Goal: Task Accomplishment & Management: Use online tool/utility

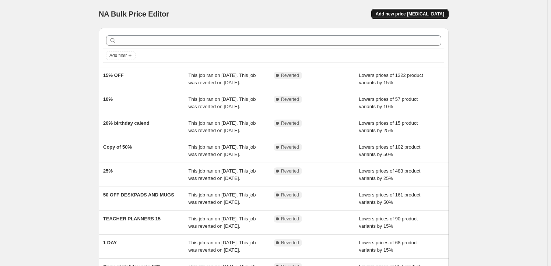
click at [412, 17] on button "Add new price [MEDICAL_DATA]" at bounding box center [409, 14] width 77 height 10
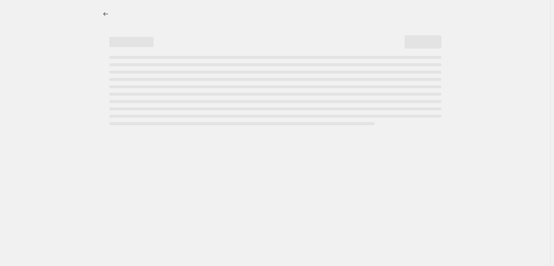
select select "percentage"
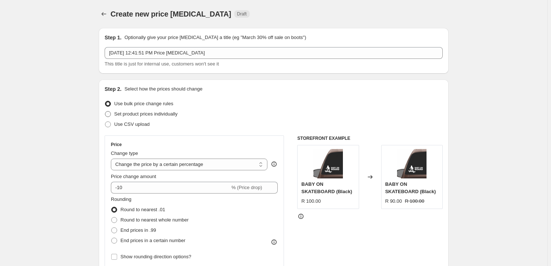
scroll to position [33, 0]
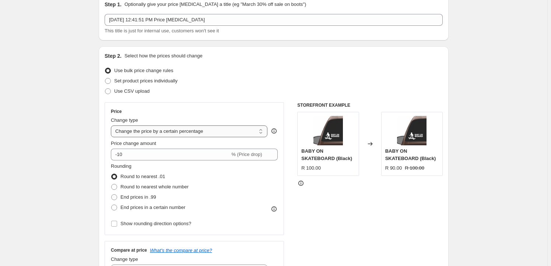
click at [162, 130] on select "Change the price to a certain amount Change the price by a certain amount Chang…" at bounding box center [189, 132] width 156 height 12
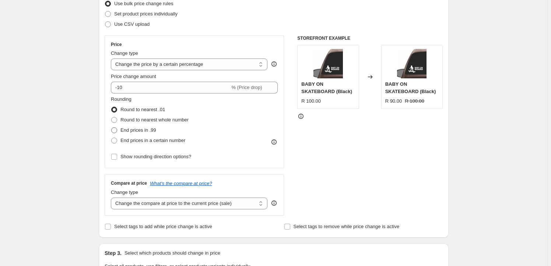
click at [150, 129] on span "End prices in .99" at bounding box center [138, 130] width 36 height 6
click at [112, 128] on input "End prices in .99" at bounding box center [111, 127] width 0 height 0
radio input "true"
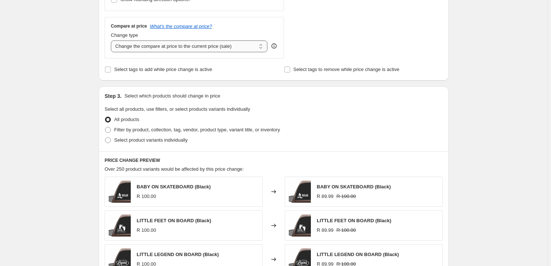
scroll to position [268, 0]
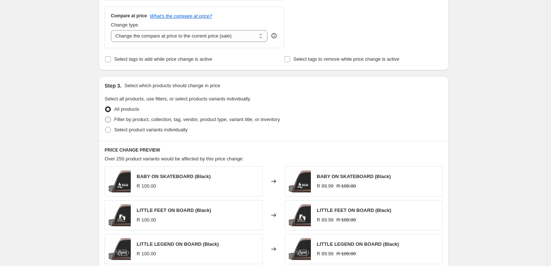
click at [153, 123] on span "Filter by product, collection, tag, vendor, product type, variant title, or inv…" at bounding box center [197, 119] width 166 height 7
click at [105, 117] on input "Filter by product, collection, tag, vendor, product type, variant title, or inv…" at bounding box center [105, 117] width 0 height 0
radio input "true"
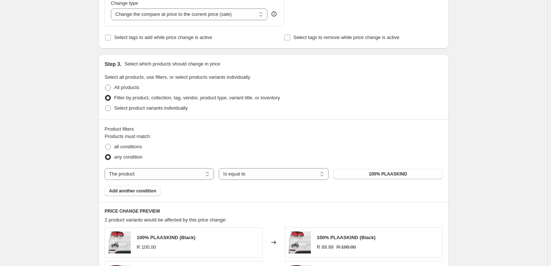
scroll to position [301, 0]
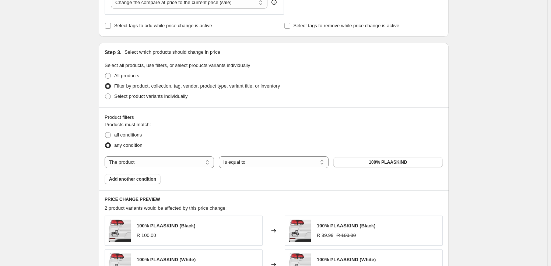
click at [166, 154] on div "Products must match: all conditions any condition The product The product's col…" at bounding box center [274, 152] width 338 height 63
click at [165, 163] on select "The product The product's collection The product's tag The product's vendor The…" at bounding box center [159, 162] width 109 height 12
select select "collection"
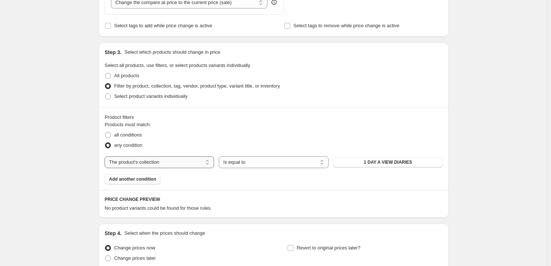
click at [160, 165] on select "The product The product's collection The product's tag The product's vendor The…" at bounding box center [159, 162] width 109 height 12
click at [382, 166] on button "1 DAY A VIEW DIARIES" at bounding box center [387, 162] width 109 height 10
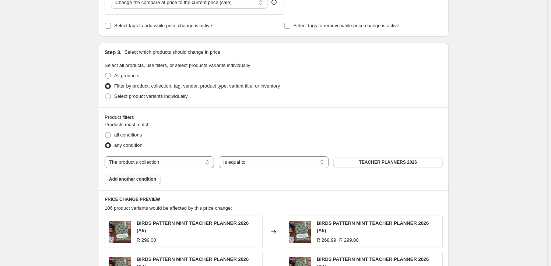
click at [134, 176] on span "Add another condition" at bounding box center [132, 179] width 47 height 6
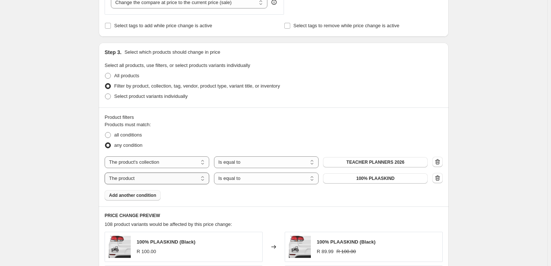
click at [185, 179] on select "The product The product's collection The product's tag The product's vendor The…" at bounding box center [157, 179] width 105 height 12
select select "collection"
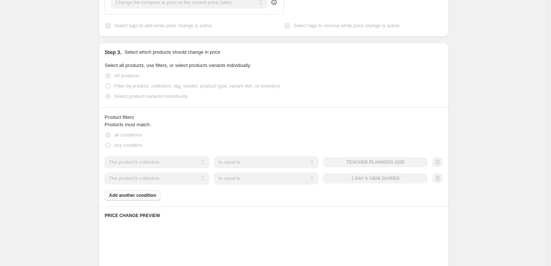
click at [411, 178] on div "The product The product's collection The product's tag The product's vendor The…" at bounding box center [266, 179] width 323 height 12
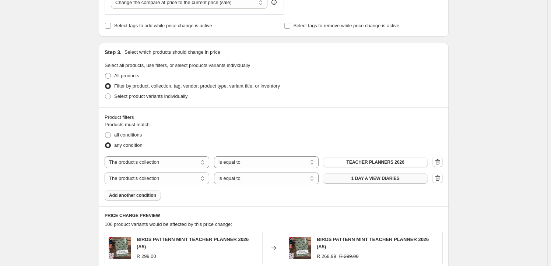
click at [409, 178] on button "1 DAY A VIEW DIARIES" at bounding box center [375, 178] width 105 height 10
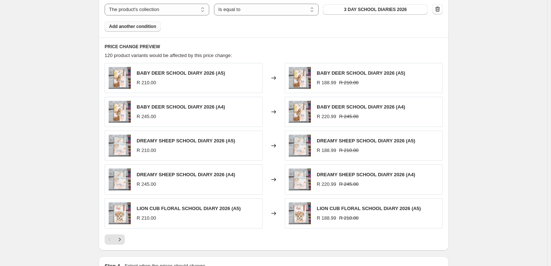
scroll to position [568, 0]
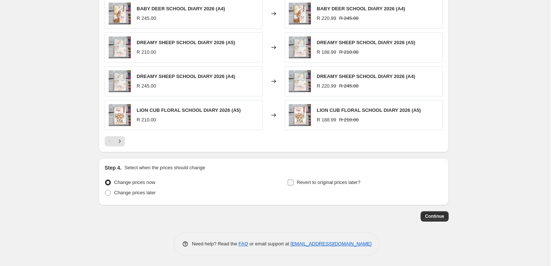
click at [293, 182] on input "Revert to original prices later?" at bounding box center [291, 183] width 6 height 6
checkbox input "true"
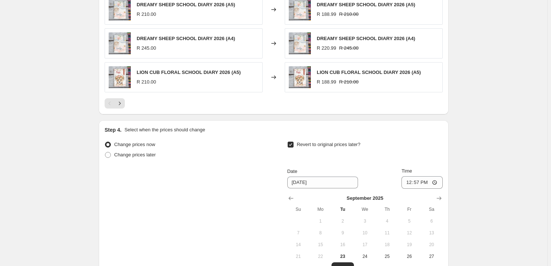
scroll to position [669, 0]
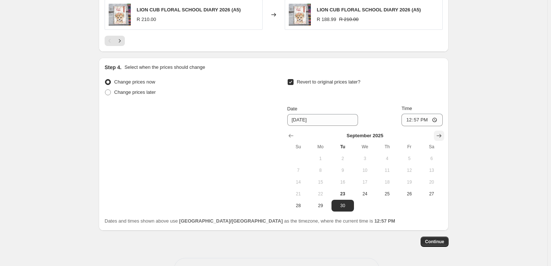
click at [440, 134] on icon "Show next month, October 2025" at bounding box center [438, 135] width 7 height 7
click at [408, 170] on span "10" at bounding box center [409, 171] width 16 height 6
type input "[DATE]"
click at [434, 241] on span "Continue" at bounding box center [434, 242] width 19 height 6
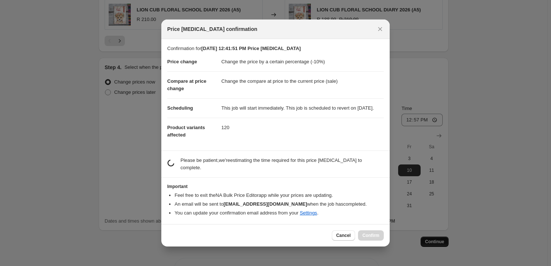
scroll to position [0, 0]
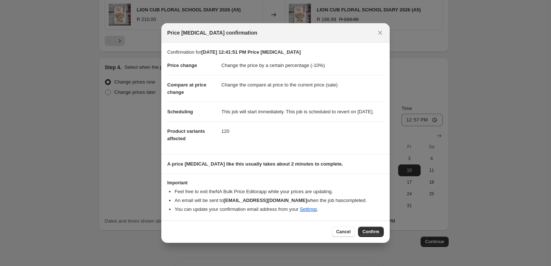
click at [367, 235] on span "Confirm" at bounding box center [370, 232] width 17 height 6
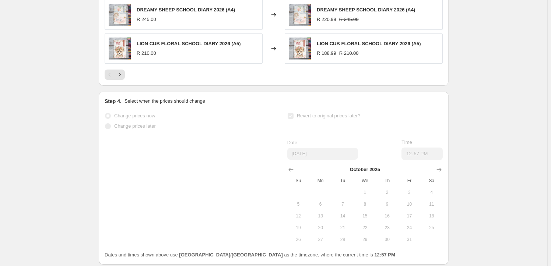
scroll to position [688, 0]
select select "percentage"
select select "collection"
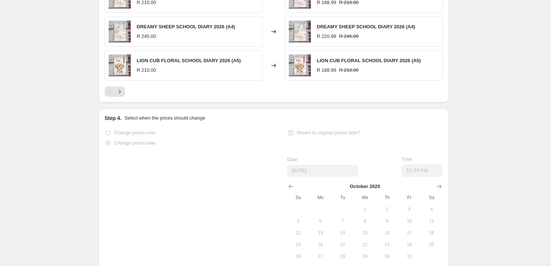
scroll to position [0, 0]
